Goal: Find specific page/section: Find specific page/section

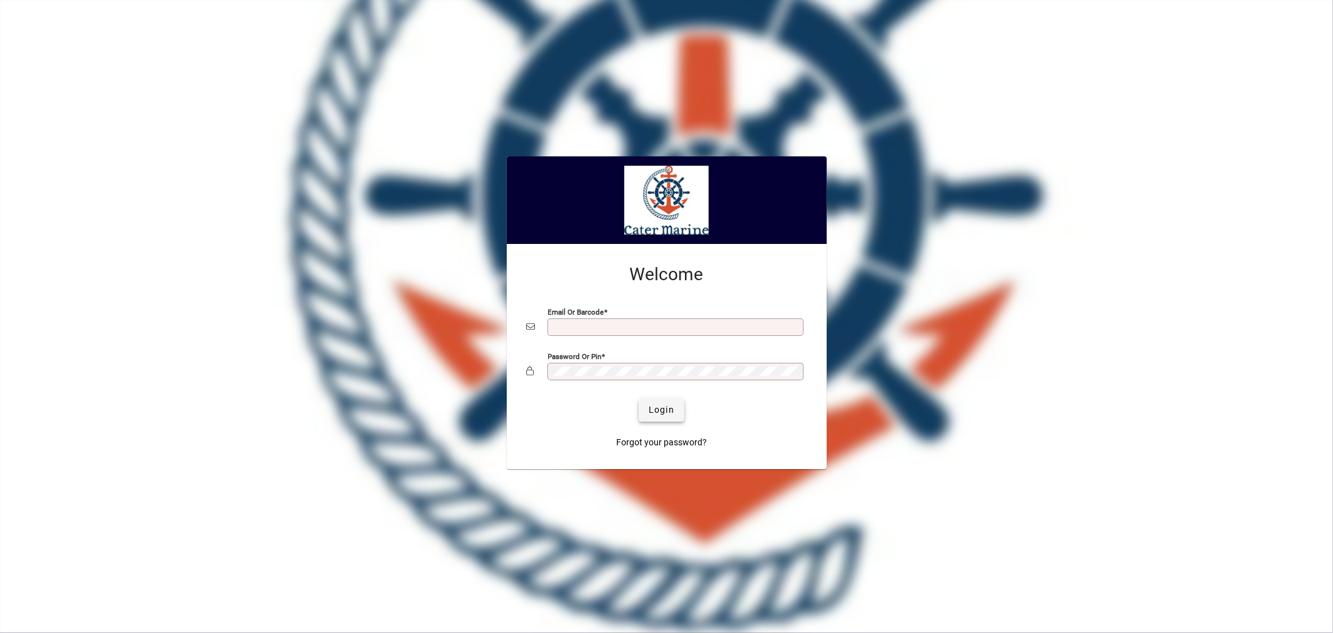
type input "**********"
click at [665, 411] on span "Login" at bounding box center [662, 409] width 26 height 13
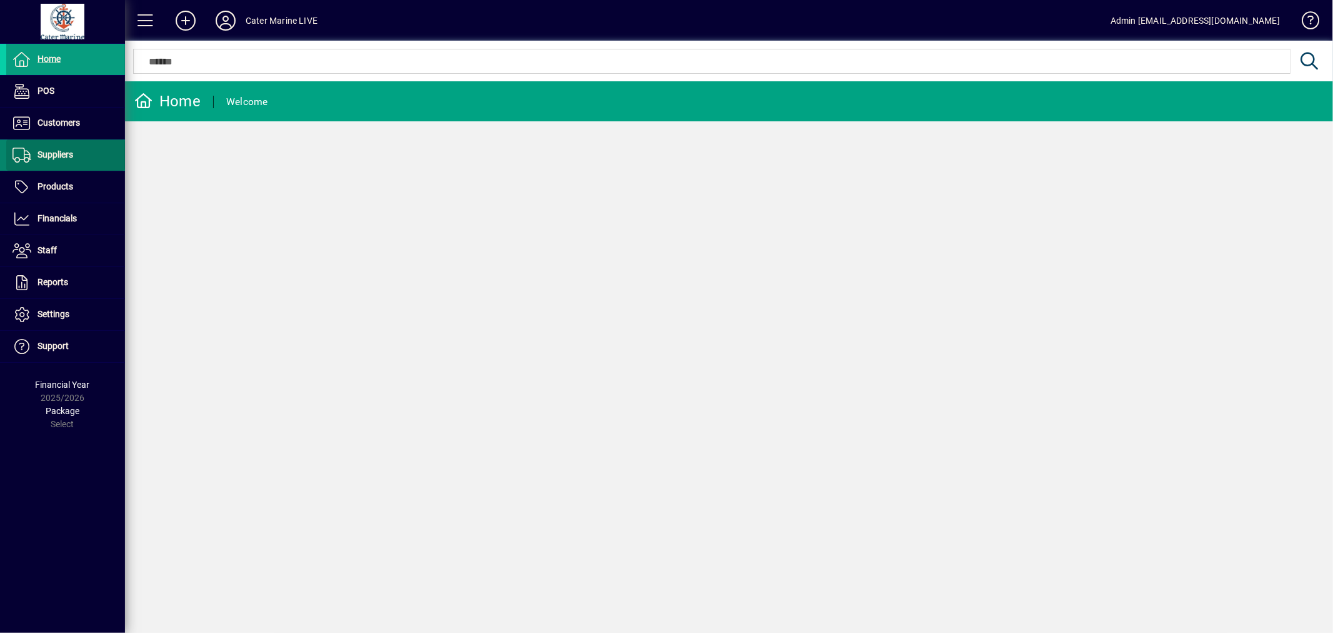
click at [57, 159] on span "Suppliers" at bounding box center [56, 154] width 36 height 10
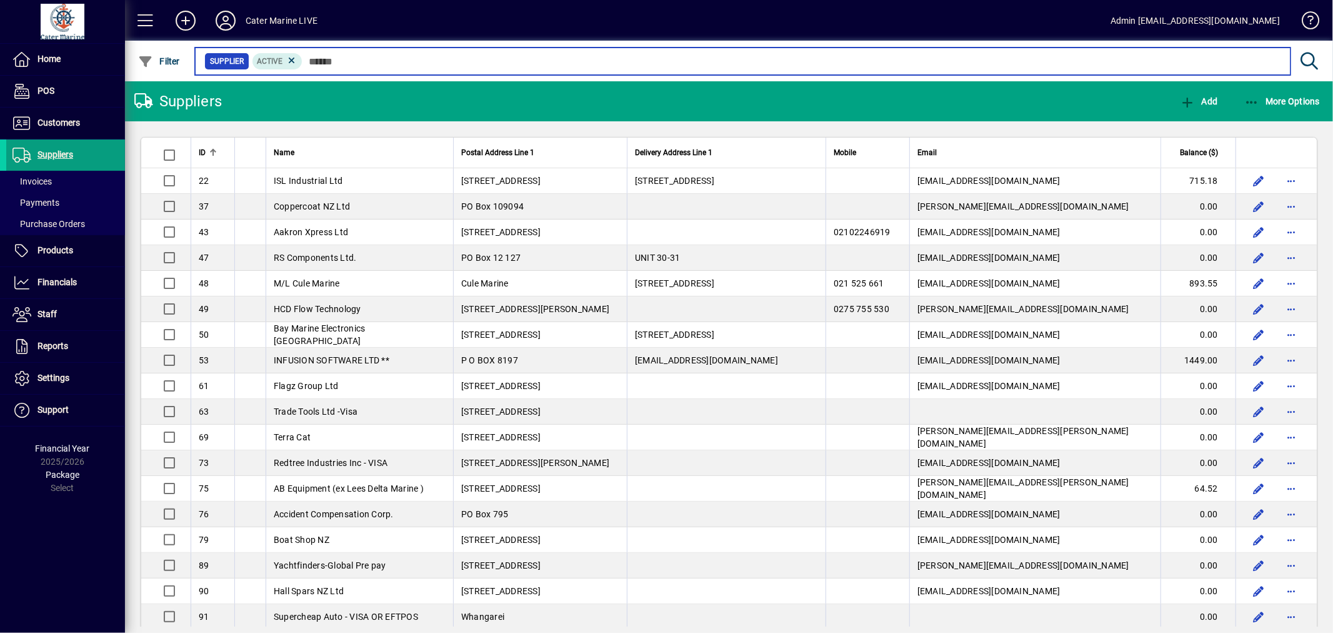
click at [377, 61] on input "text" at bounding box center [792, 62] width 978 height 18
